Goal: Information Seeking & Learning: Learn about a topic

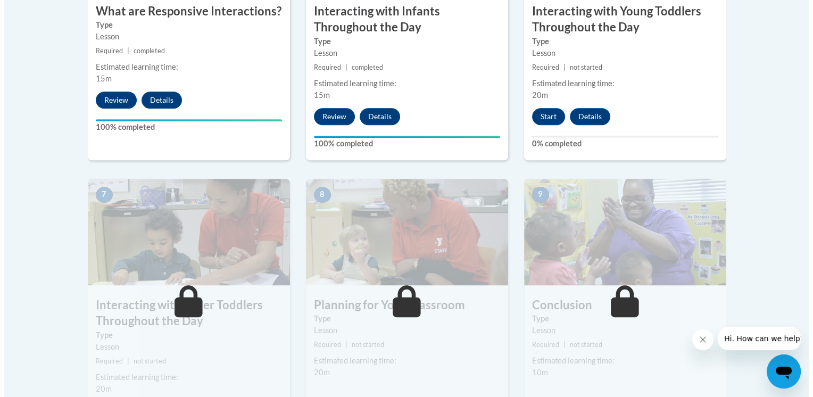
scroll to position [759, 0]
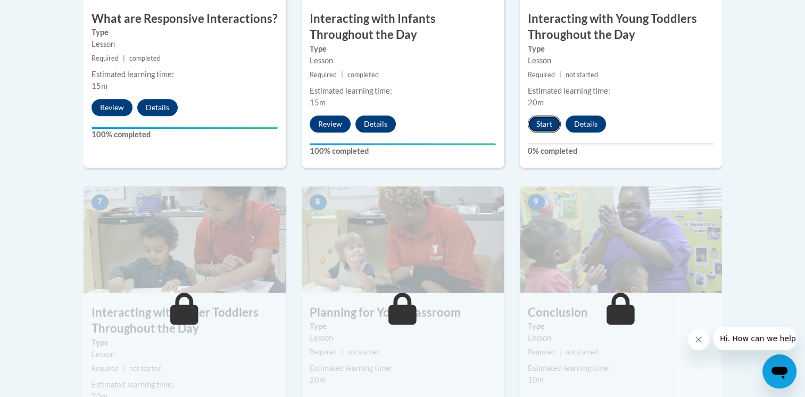
click at [548, 115] on button "Start" at bounding box center [544, 123] width 33 height 17
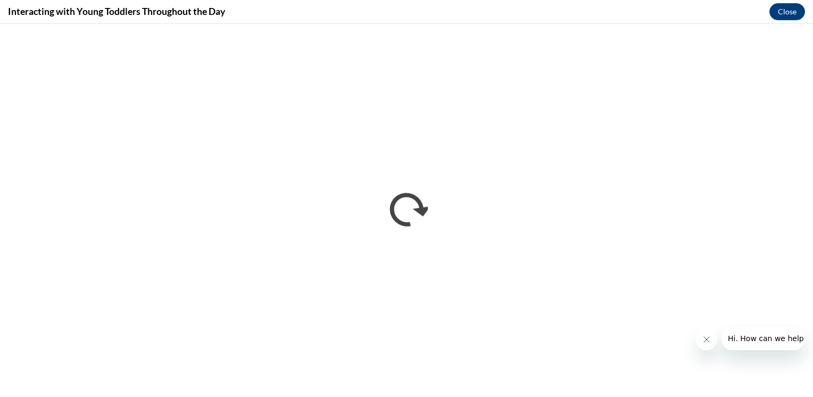
scroll to position [0, 0]
